Goal: Transaction & Acquisition: Download file/media

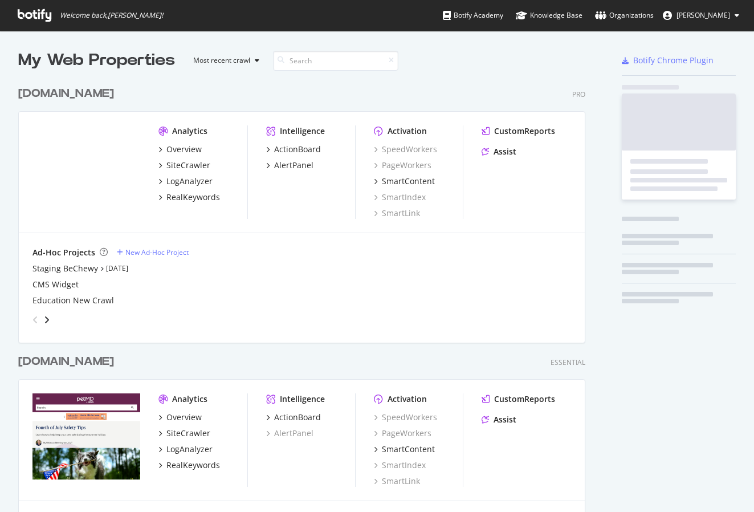
scroll to position [512, 754]
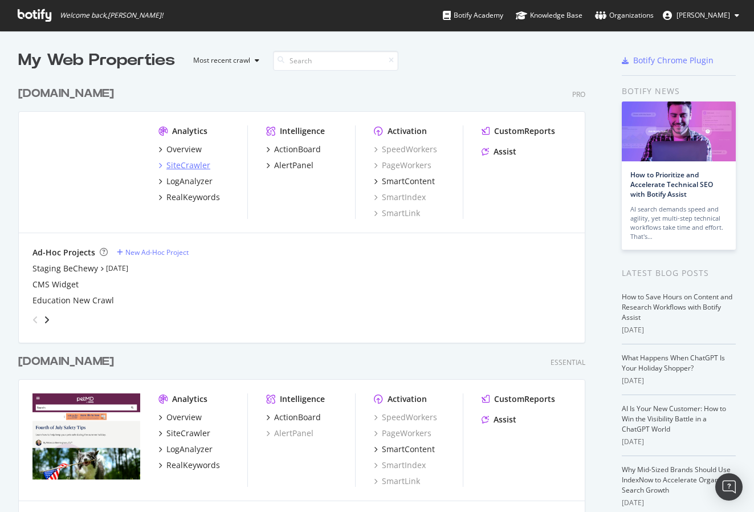
click at [189, 164] on div "SiteCrawler" at bounding box center [188, 165] width 44 height 11
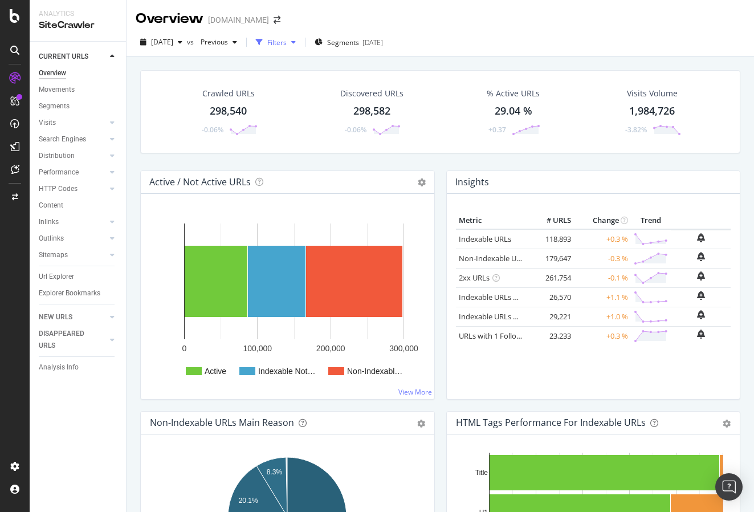
click at [300, 44] on div "button" at bounding box center [294, 42] width 14 height 7
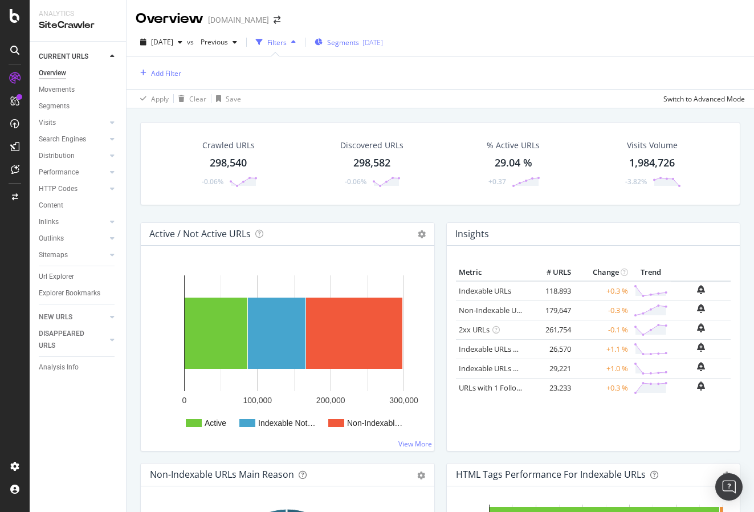
click at [354, 44] on span "Segments" at bounding box center [343, 43] width 32 height 10
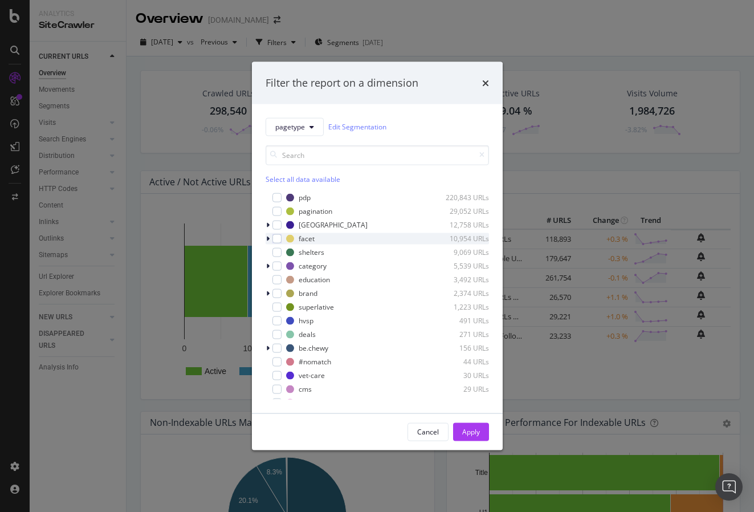
click at [269, 239] on icon "modal" at bounding box center [267, 238] width 3 height 7
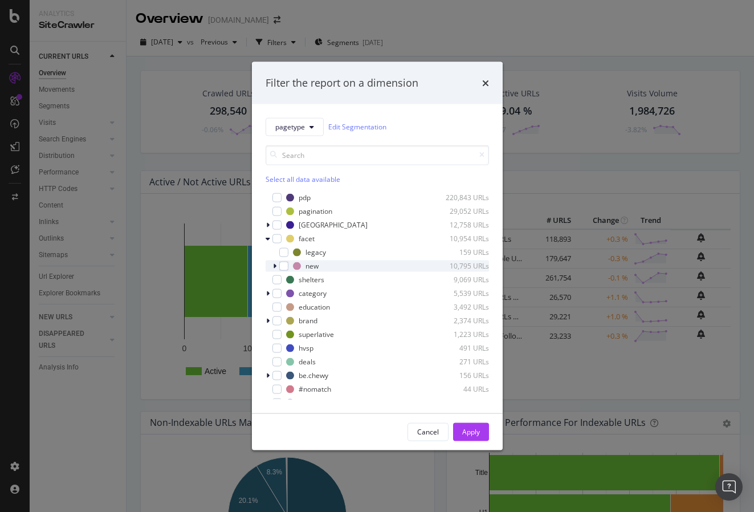
click at [275, 269] on icon "modal" at bounding box center [274, 265] width 3 height 7
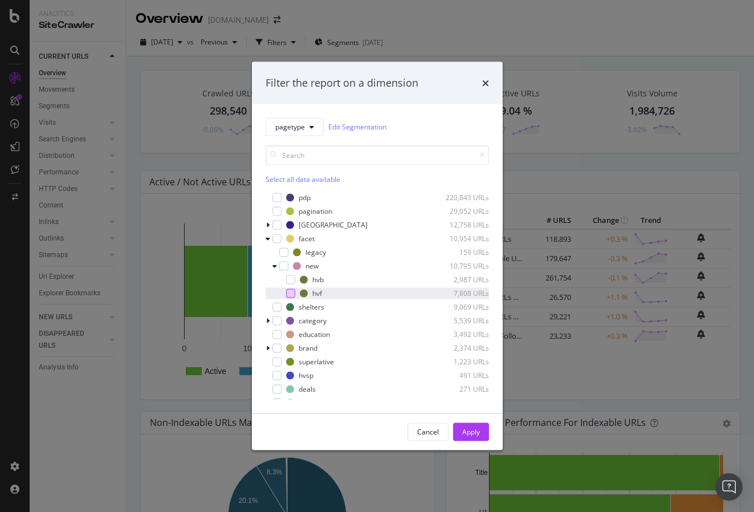
click at [290, 291] on div "modal" at bounding box center [290, 293] width 9 height 9
click at [477, 429] on div "Apply" at bounding box center [471, 432] width 18 height 10
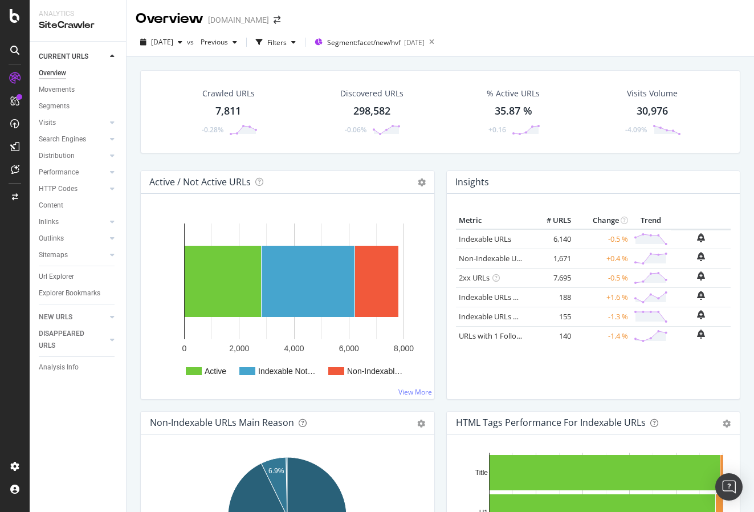
click at [234, 107] on div "7,811" at bounding box center [229, 111] width 26 height 15
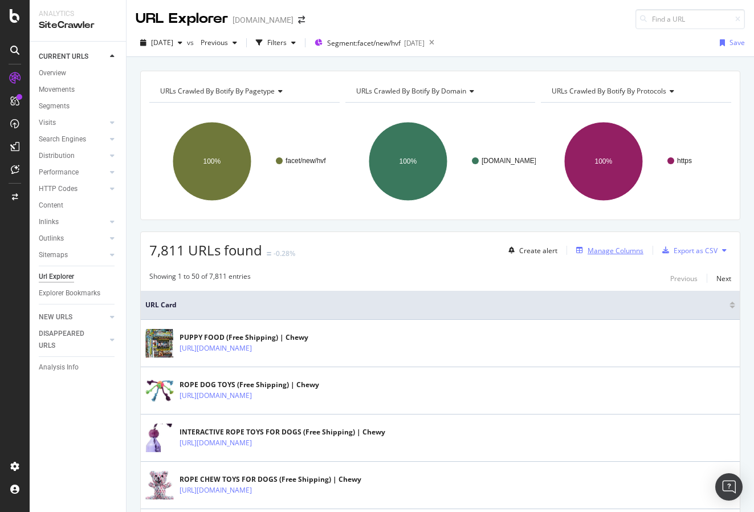
click at [612, 250] on div "Manage Columns" at bounding box center [616, 251] width 56 height 10
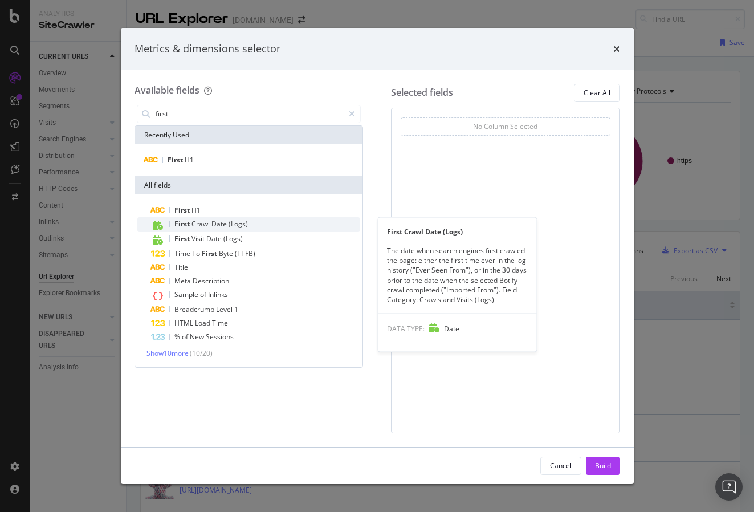
type input "first"
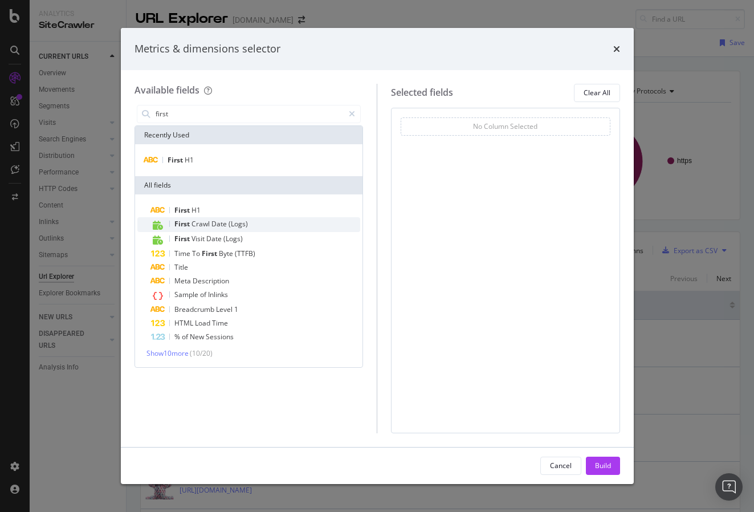
click at [261, 221] on div "First Crawl Date (Logs)" at bounding box center [256, 224] width 210 height 15
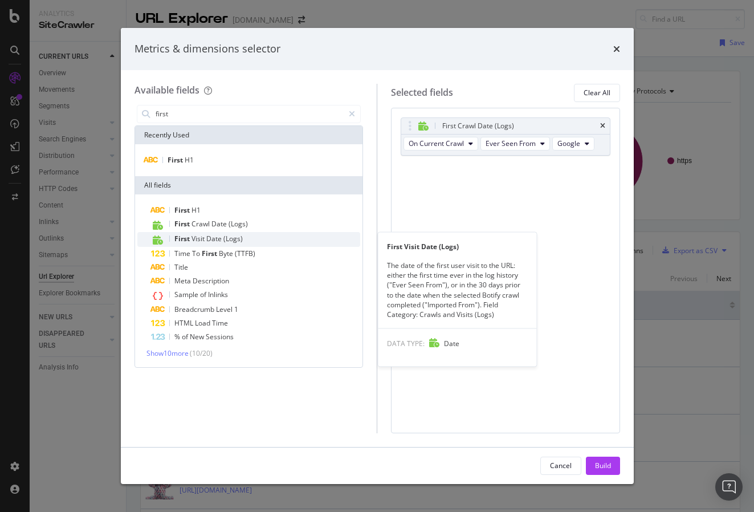
click at [278, 238] on div "First Visit Date (Logs)" at bounding box center [256, 239] width 210 height 15
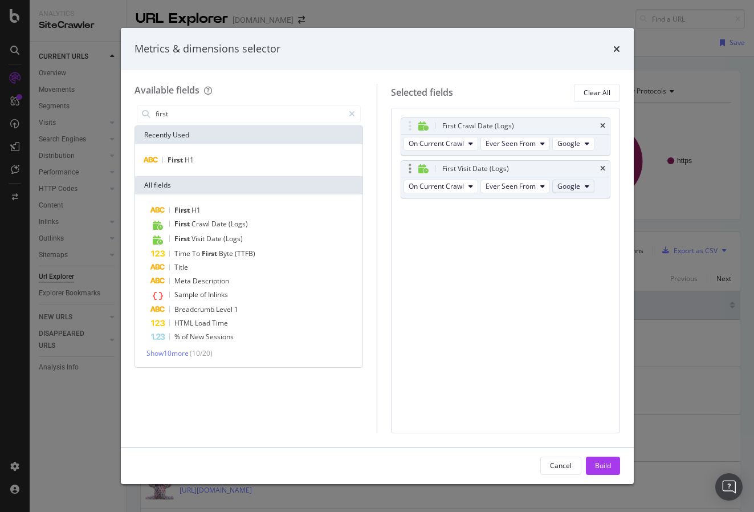
click at [569, 185] on span "Google" at bounding box center [569, 186] width 23 height 10
click at [606, 469] on div "Build" at bounding box center [603, 466] width 16 height 10
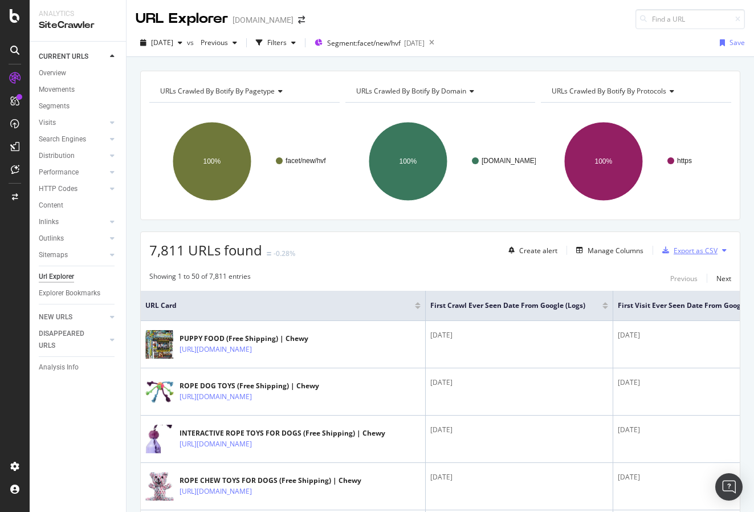
click at [698, 253] on div "Export as CSV" at bounding box center [696, 251] width 44 height 10
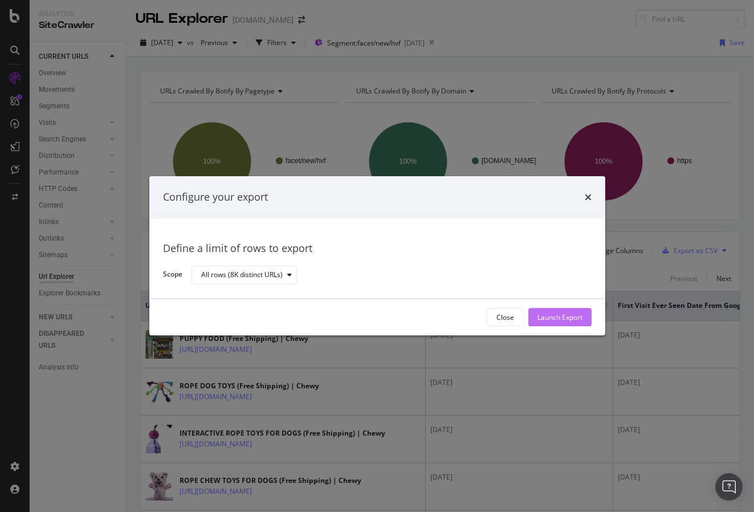
click at [582, 314] on button "Launch Export" at bounding box center [560, 317] width 63 height 18
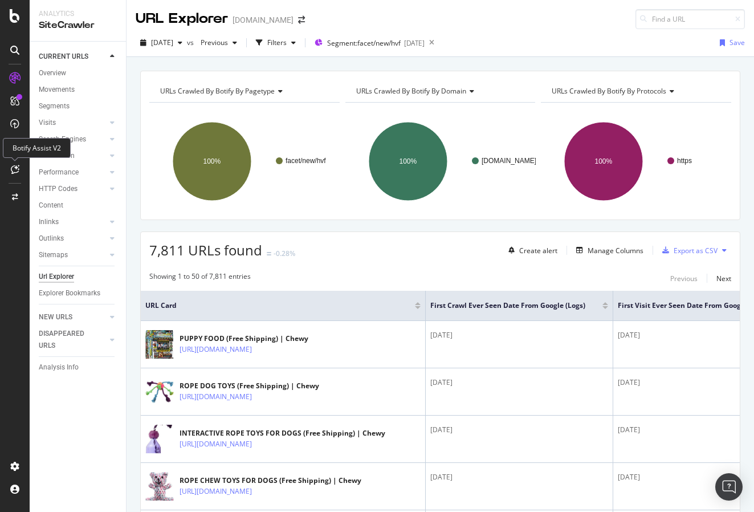
click at [14, 149] on div "Botify Assist V2" at bounding box center [37, 148] width 68 height 20
click at [14, 145] on icon at bounding box center [14, 146] width 9 height 9
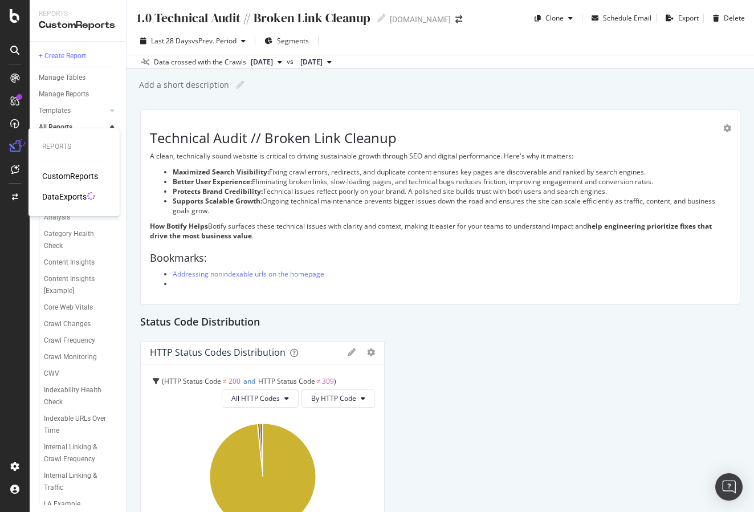
click at [74, 200] on div "DataExports" at bounding box center [64, 196] width 44 height 11
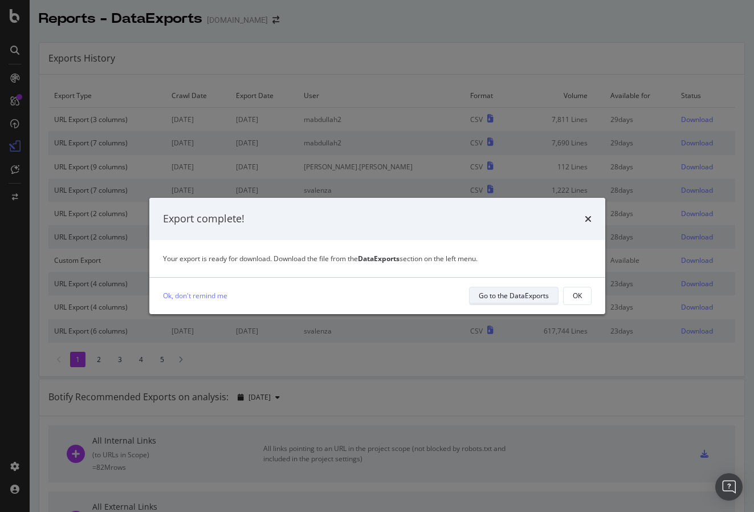
click at [507, 304] on button "Go to the DataExports" at bounding box center [514, 296] width 90 height 18
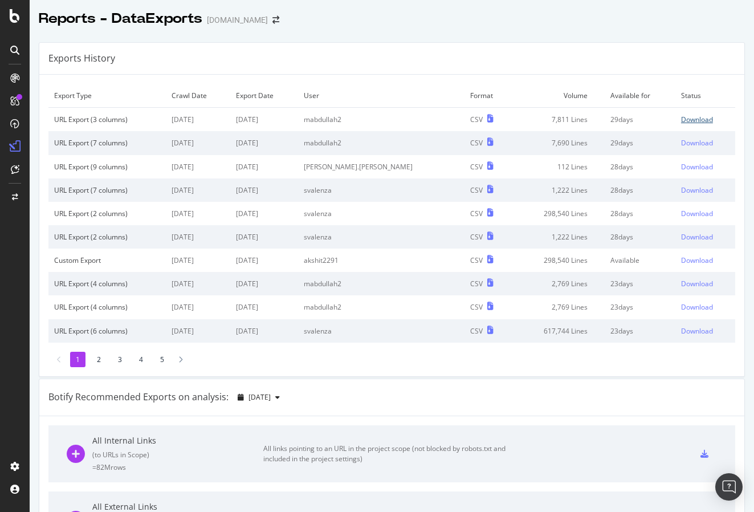
click at [691, 120] on div "Download" at bounding box center [697, 120] width 32 height 10
